Goal: Information Seeking & Learning: Learn about a topic

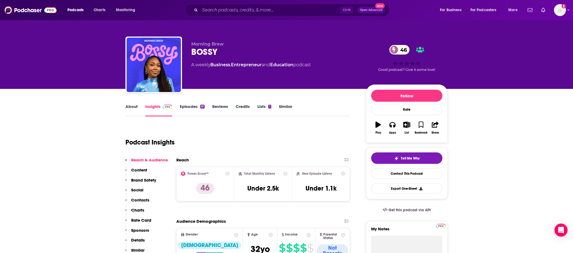
click at [145, 169] on p "Content" at bounding box center [139, 169] width 16 height 5
click at [132, 106] on link "About" at bounding box center [131, 110] width 12 height 13
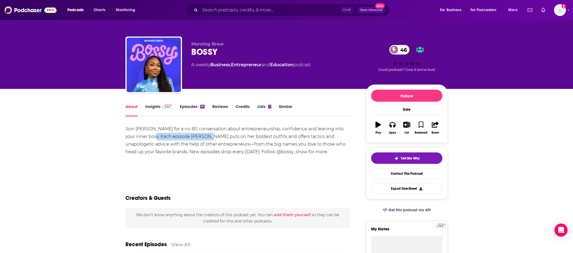
drag, startPoint x: 141, startPoint y: 135, endPoint x: 193, endPoint y: 139, distance: 51.5
click at [193, 139] on div "Join [PERSON_NAME] for a no-BS conversation about entrepreneurship, confidence …" at bounding box center [237, 140] width 225 height 30
drag, startPoint x: 193, startPoint y: 139, endPoint x: 142, endPoint y: 138, distance: 51.2
click at [143, 139] on div "Join [PERSON_NAME] for a no-BS conversation about entrepreneurship, confidence …" at bounding box center [237, 140] width 225 height 30
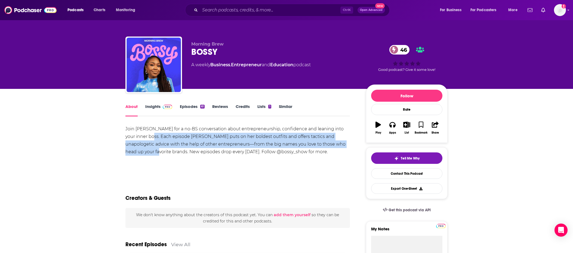
drag, startPoint x: 139, startPoint y: 135, endPoint x: 343, endPoint y: 143, distance: 203.7
click at [343, 143] on div "Join [PERSON_NAME] for a no-BS conversation about entrepreneurship, confidence …" at bounding box center [237, 140] width 225 height 30
copy div "Each episode [PERSON_NAME] puts on her boldest outfits and offers tactics and u…"
click at [155, 108] on link "Insights" at bounding box center [158, 110] width 27 height 13
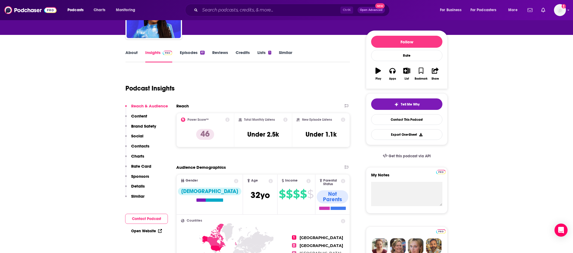
scroll to position [54, 0]
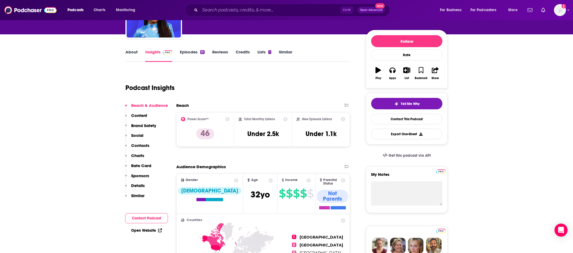
click at [141, 154] on p "Charts" at bounding box center [137, 155] width 13 height 5
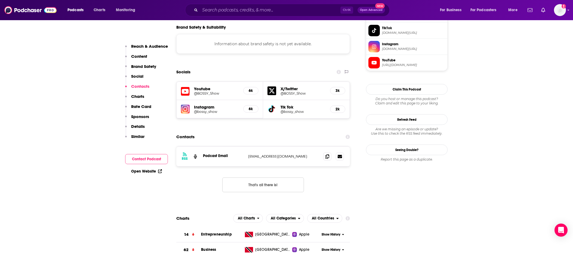
scroll to position [464, 0]
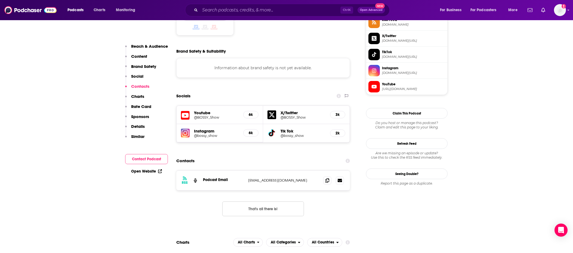
click at [142, 55] on p "Content" at bounding box center [139, 56] width 16 height 5
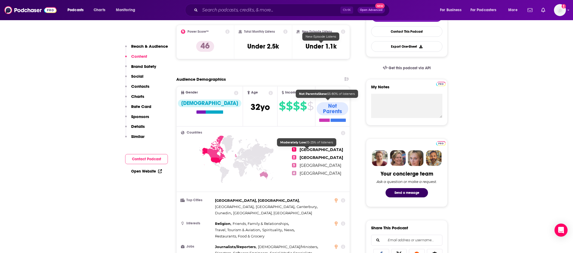
scroll to position [135, 0]
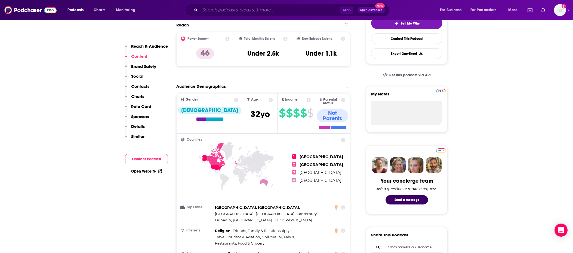
click at [245, 13] on input "Search podcasts, credits, & more..." at bounding box center [270, 10] width 140 height 9
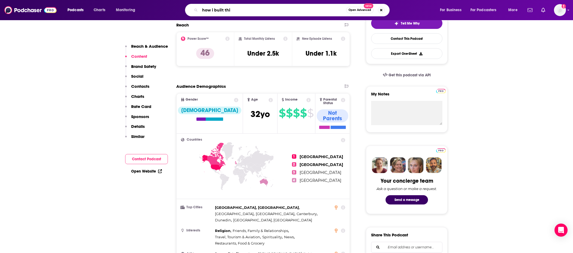
type input "how i built this"
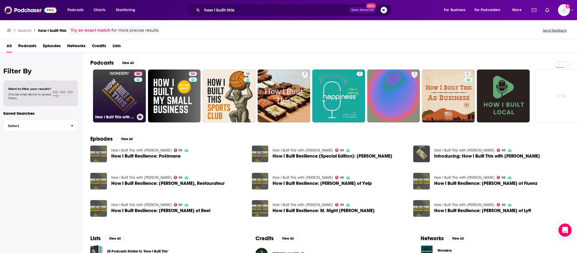
click at [115, 102] on link "88 How I Built This with [PERSON_NAME]" at bounding box center [119, 95] width 53 height 53
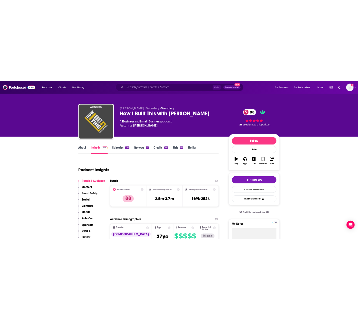
scroll to position [27, 0]
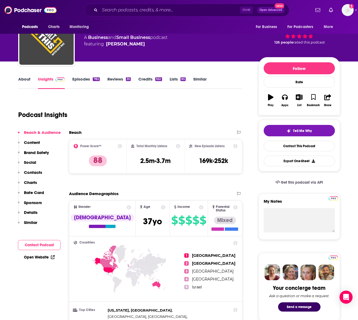
click at [35, 143] on p "Content" at bounding box center [32, 142] width 16 height 5
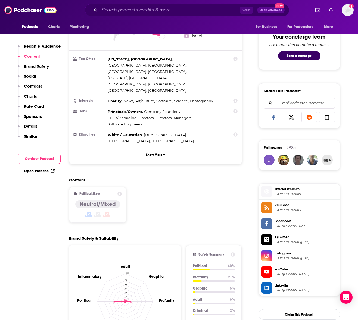
scroll to position [346, 0]
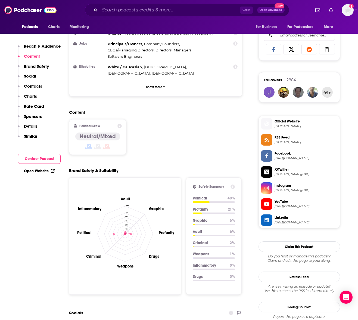
click at [36, 65] on p "Brand Safety" at bounding box center [36, 66] width 25 height 5
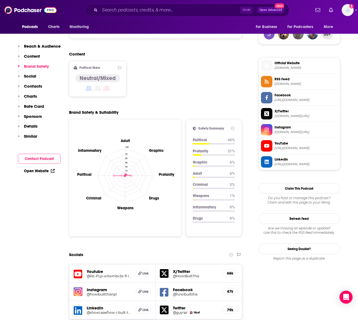
click at [29, 75] on p "Social" at bounding box center [30, 75] width 12 height 5
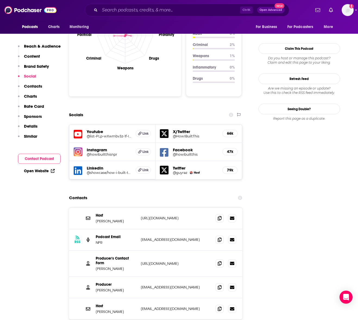
click at [33, 89] on button "Contacts" at bounding box center [30, 89] width 24 height 10
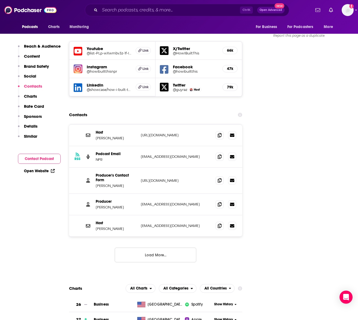
click at [35, 97] on p "Charts" at bounding box center [30, 96] width 13 height 5
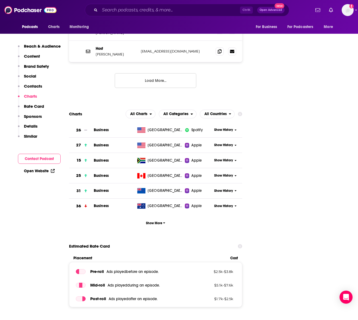
click at [35, 102] on button "Charts" at bounding box center [27, 99] width 19 height 10
click at [38, 109] on p "Rate Card" at bounding box center [34, 106] width 20 height 5
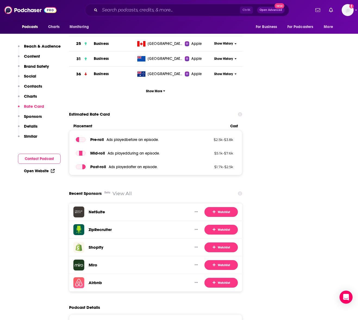
click at [38, 117] on p "Sponsors" at bounding box center [33, 116] width 18 height 5
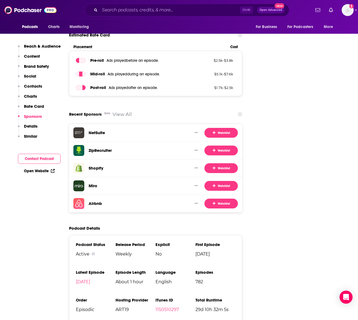
click at [35, 127] on p "Details" at bounding box center [31, 126] width 14 height 5
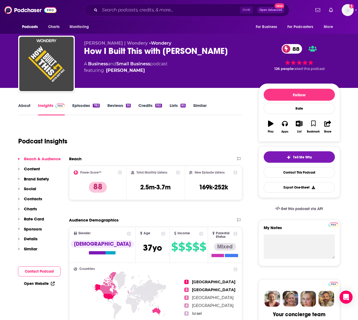
scroll to position [0, 0]
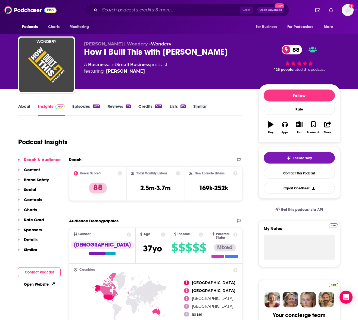
click at [149, 106] on link "Credits 552" at bounding box center [150, 110] width 23 height 13
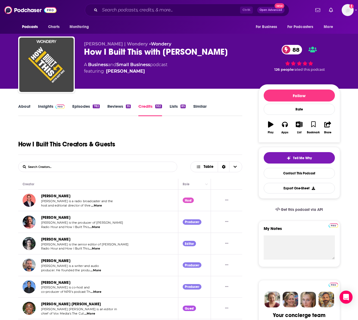
click at [24, 105] on link "About" at bounding box center [24, 110] width 12 height 13
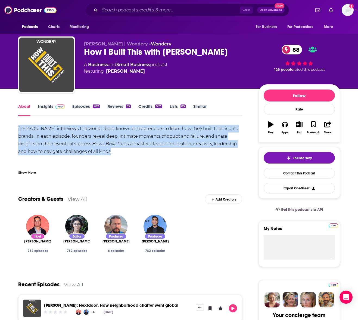
drag, startPoint x: 19, startPoint y: 128, endPoint x: 85, endPoint y: 152, distance: 70.6
click at [85, 152] on div "[PERSON_NAME] interviews the world’s best-known entrepreneurs to learn how they…" at bounding box center [130, 163] width 225 height 76
copy div "[PERSON_NAME] interviews the world’s best-known entrepreneurs to learn how they…"
